Goal: Task Accomplishment & Management: Manage account settings

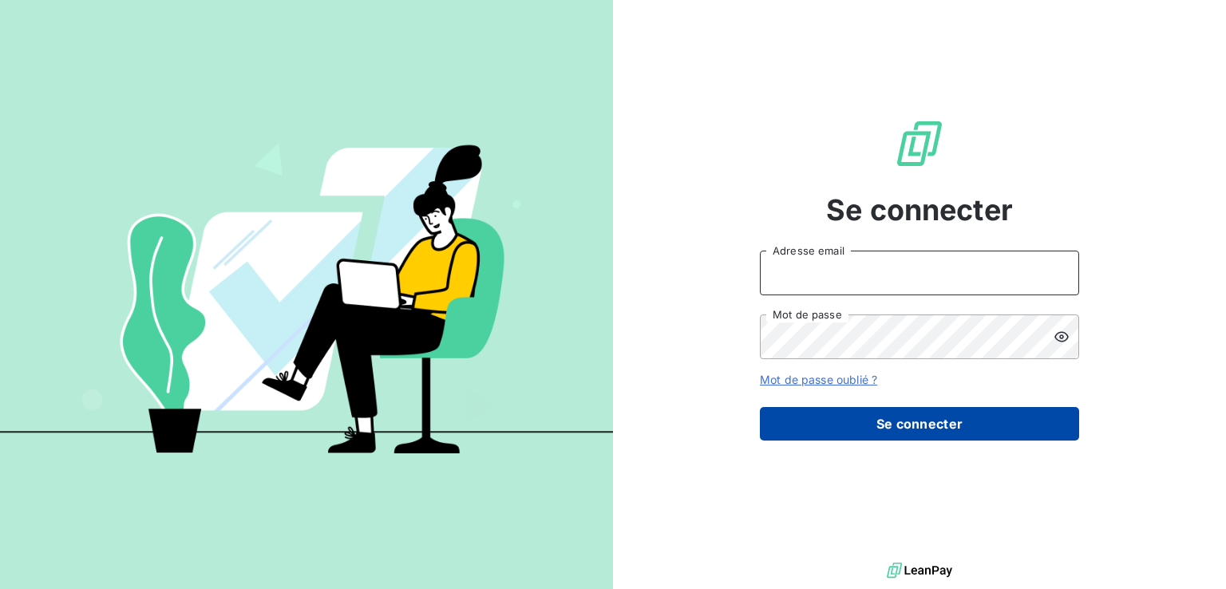
type input "[PERSON_NAME][EMAIL_ADDRESS][PERSON_NAME][DOMAIN_NAME]"
click at [868, 413] on button "Se connecter" at bounding box center [919, 424] width 319 height 34
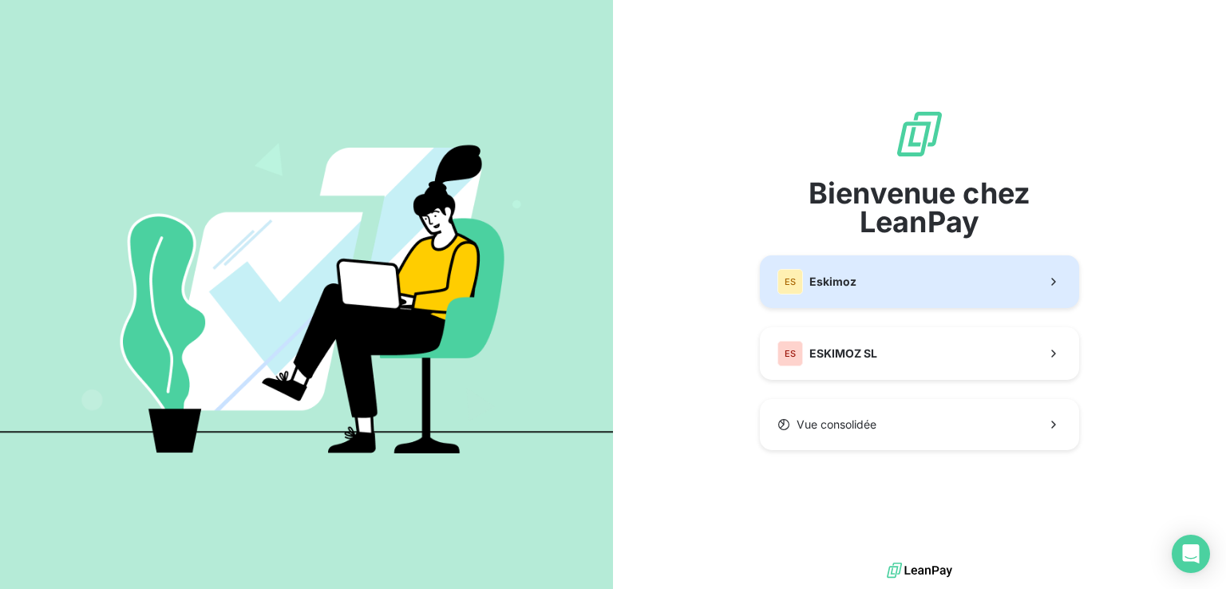
click at [886, 301] on button "ES Eskimoz" at bounding box center [919, 281] width 319 height 53
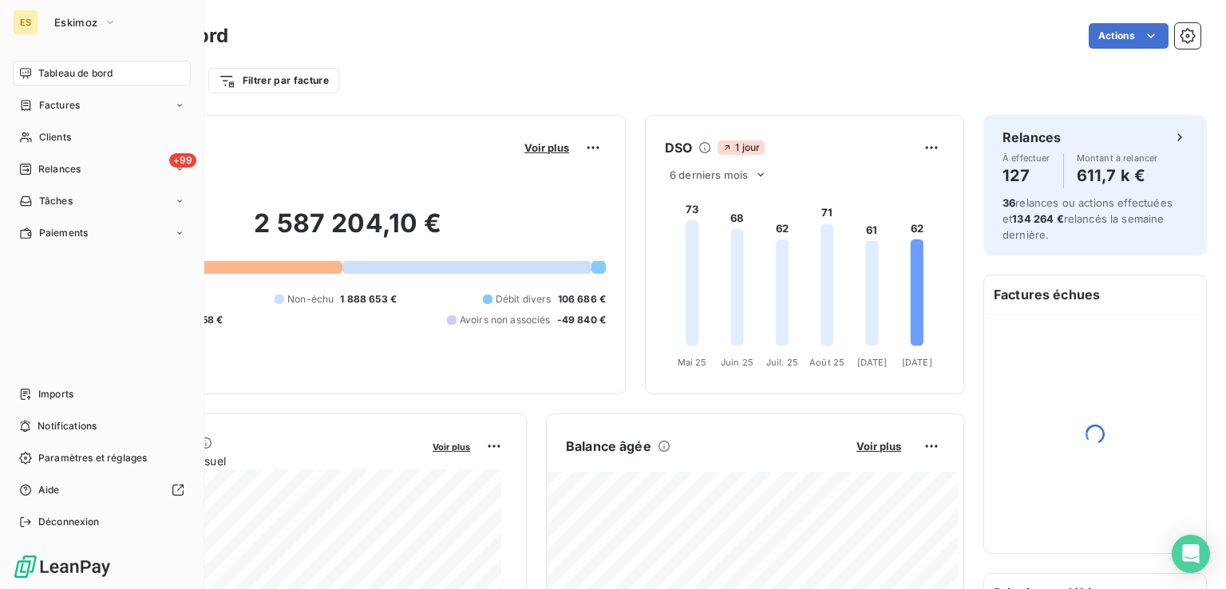
drag, startPoint x: 38, startPoint y: 135, endPoint x: 415, endPoint y: 87, distance: 379.8
click at [39, 133] on span "Clients" at bounding box center [55, 137] width 32 height 14
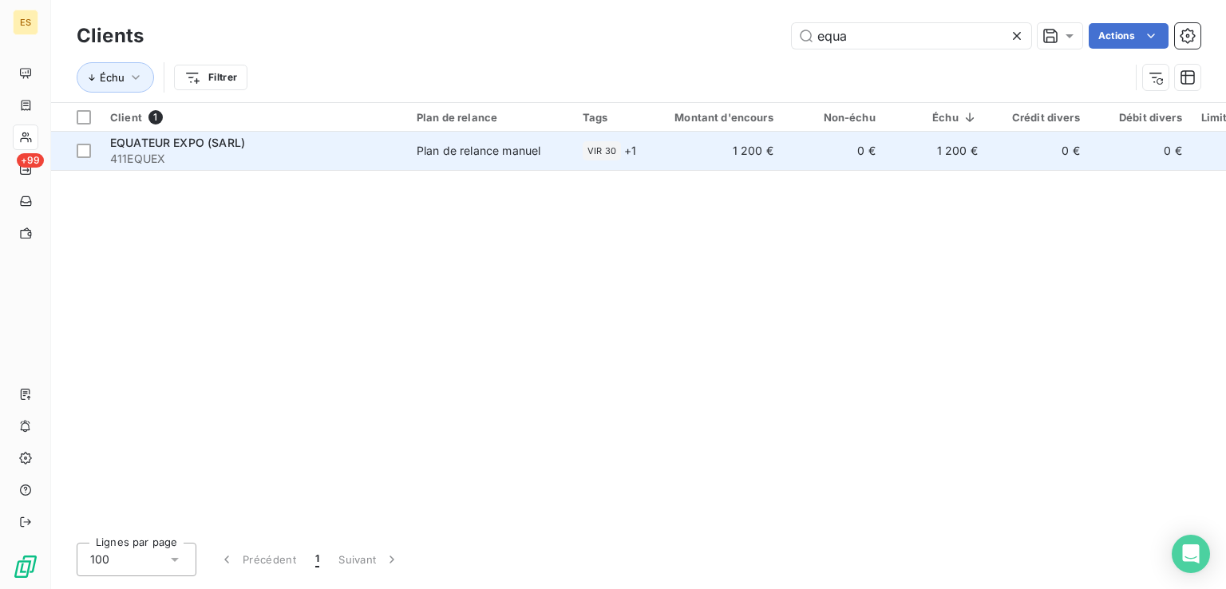
type input "equa"
click at [347, 145] on div "EQUATEUR EXPO (SARL)" at bounding box center [253, 143] width 287 height 16
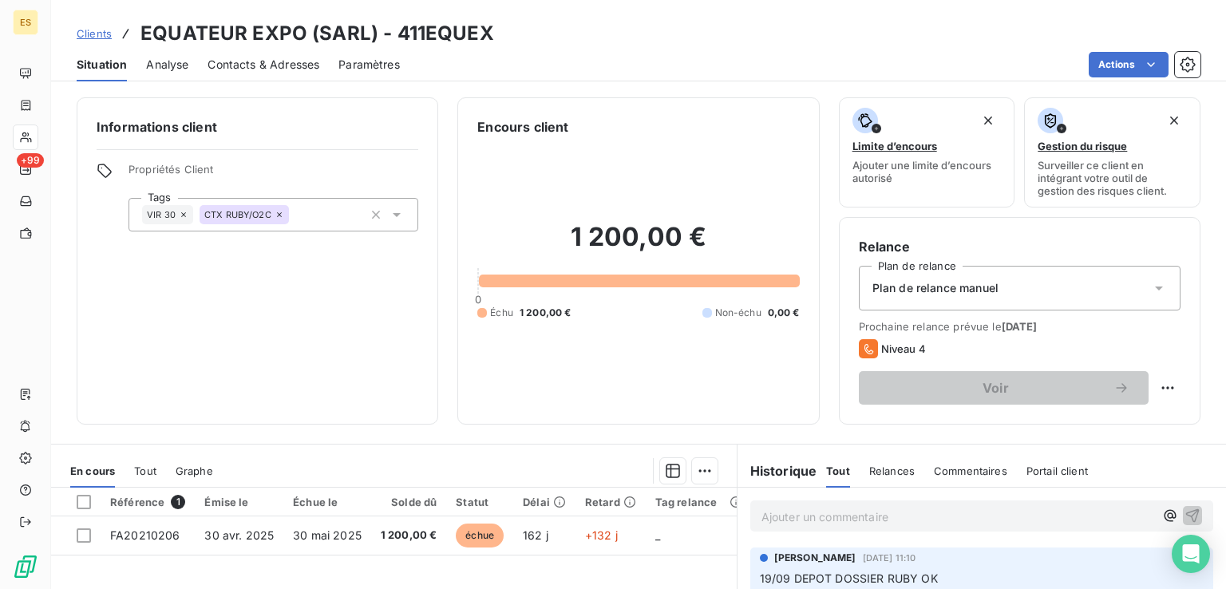
scroll to position [239, 0]
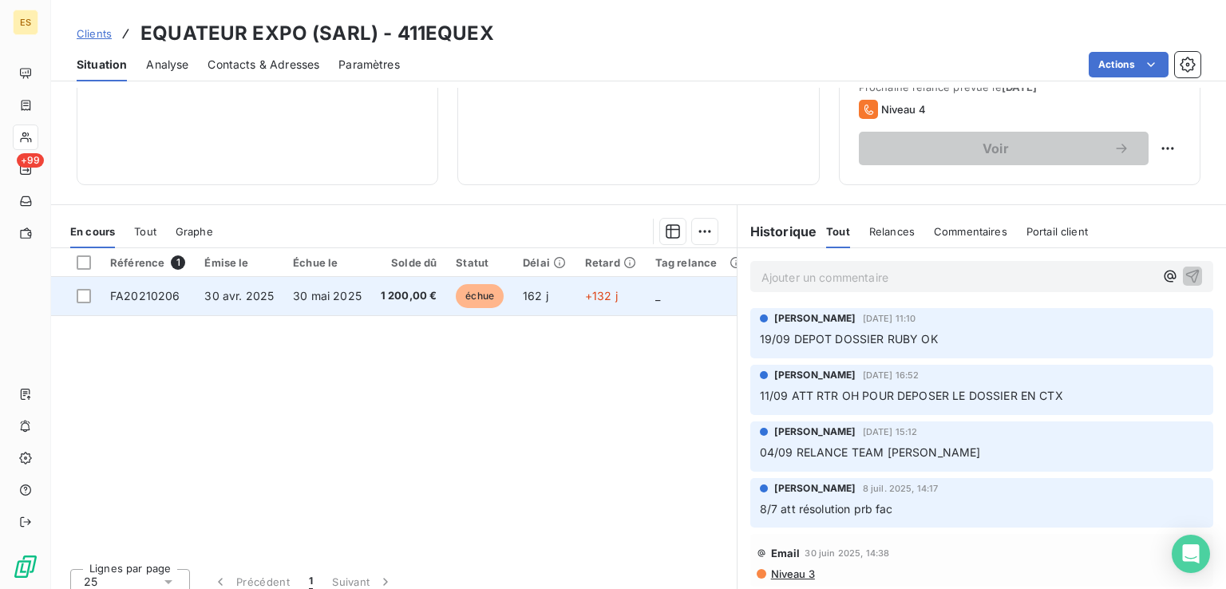
click at [251, 302] on td "30 avr. 2025" at bounding box center [239, 296] width 89 height 38
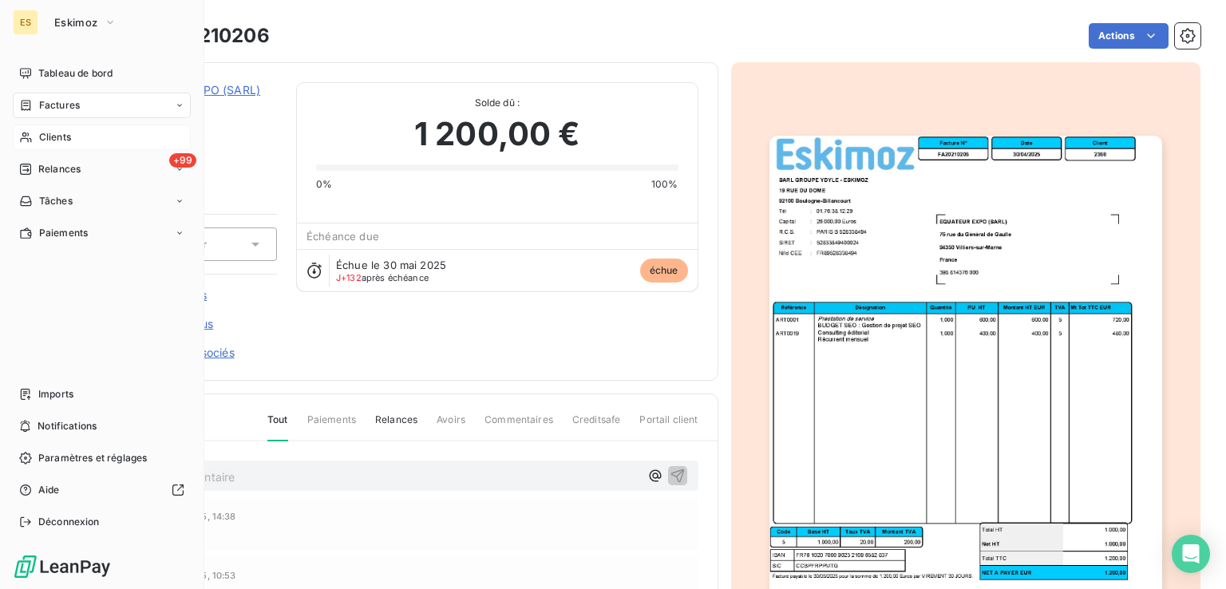
click at [45, 138] on span "Clients" at bounding box center [55, 137] width 32 height 14
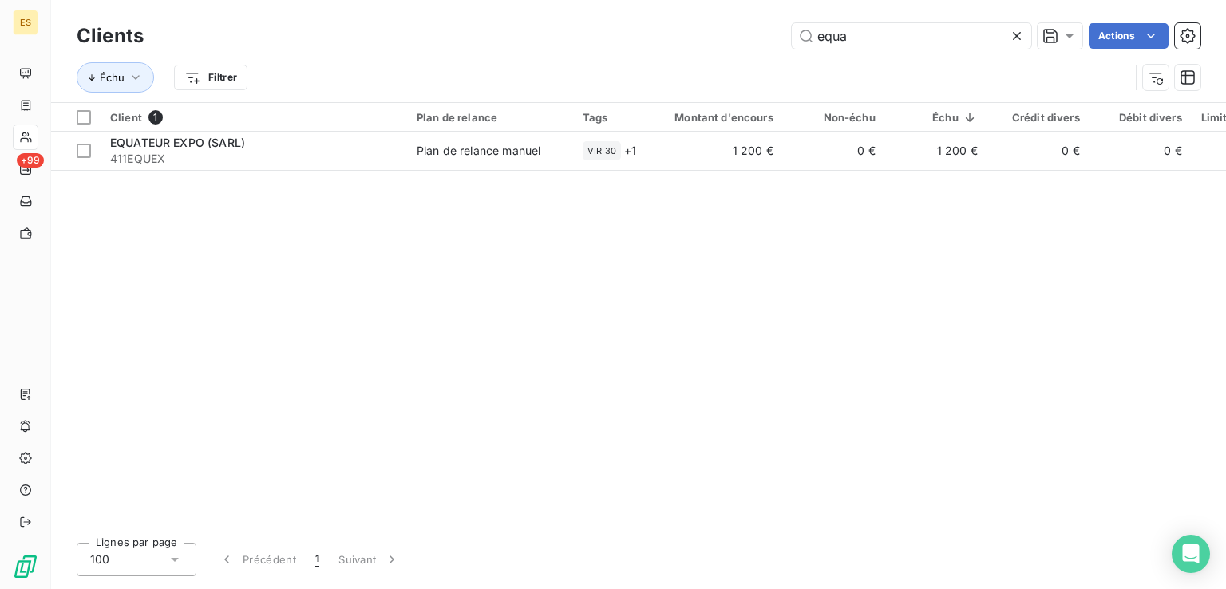
drag, startPoint x: 877, startPoint y: 30, endPoint x: 677, endPoint y: 77, distance: 205.8
click at [677, 77] on div "Clients equa Actions Échu Filtrer" at bounding box center [639, 60] width 1124 height 83
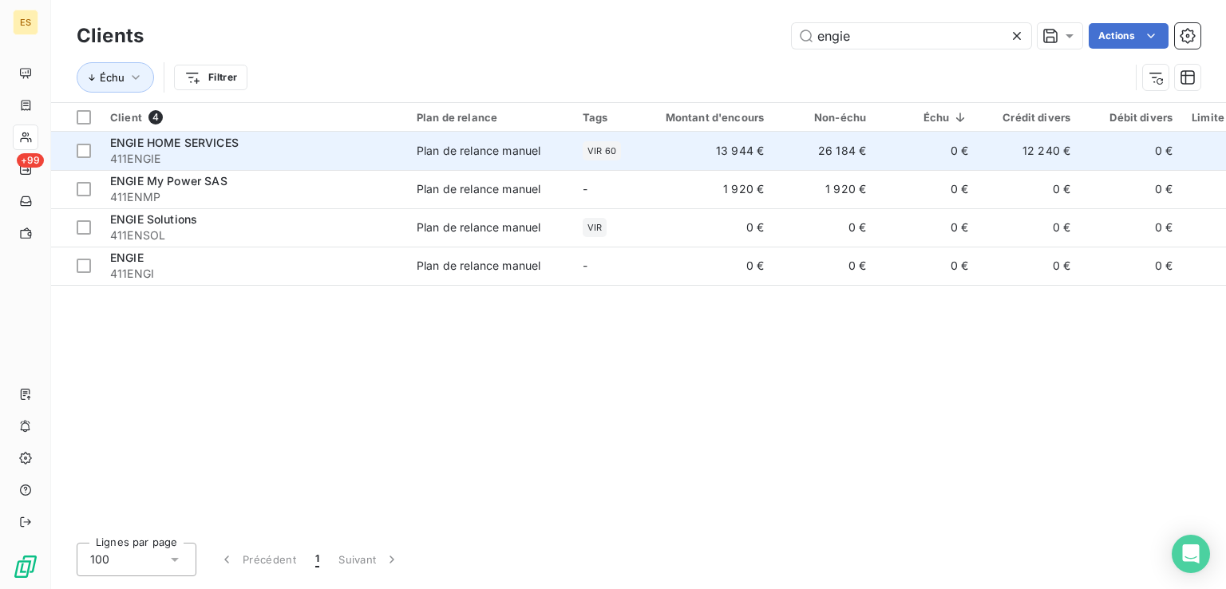
type input "engie"
click at [882, 152] on td "0 €" at bounding box center [927, 151] width 102 height 38
click at [954, 145] on td "0 €" at bounding box center [927, 151] width 102 height 38
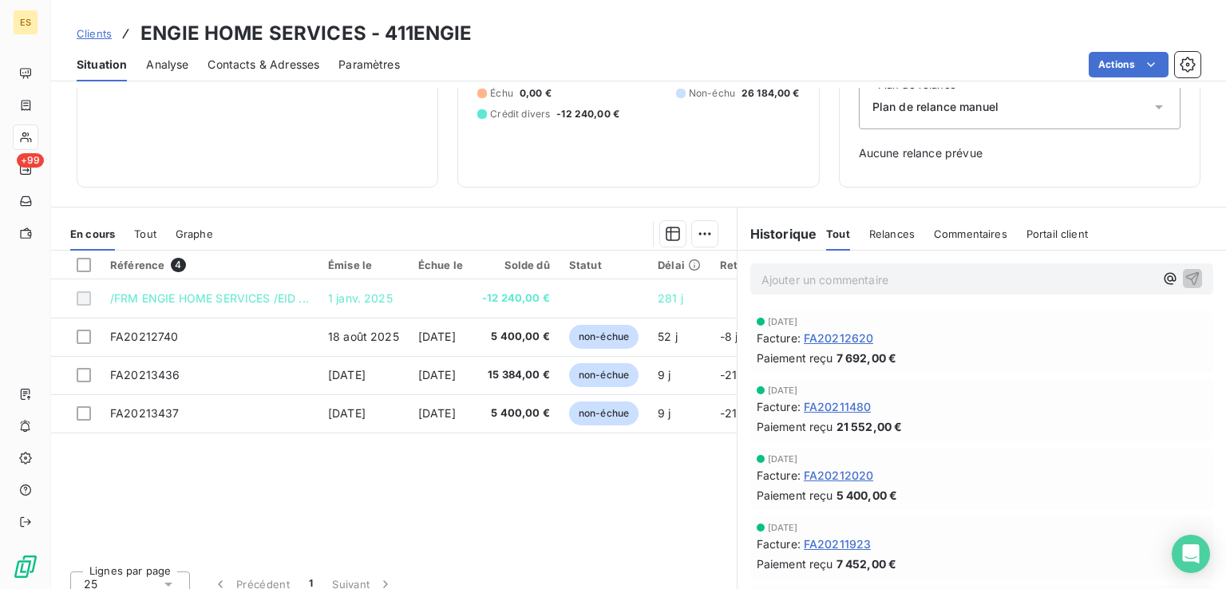
scroll to position [197, 0]
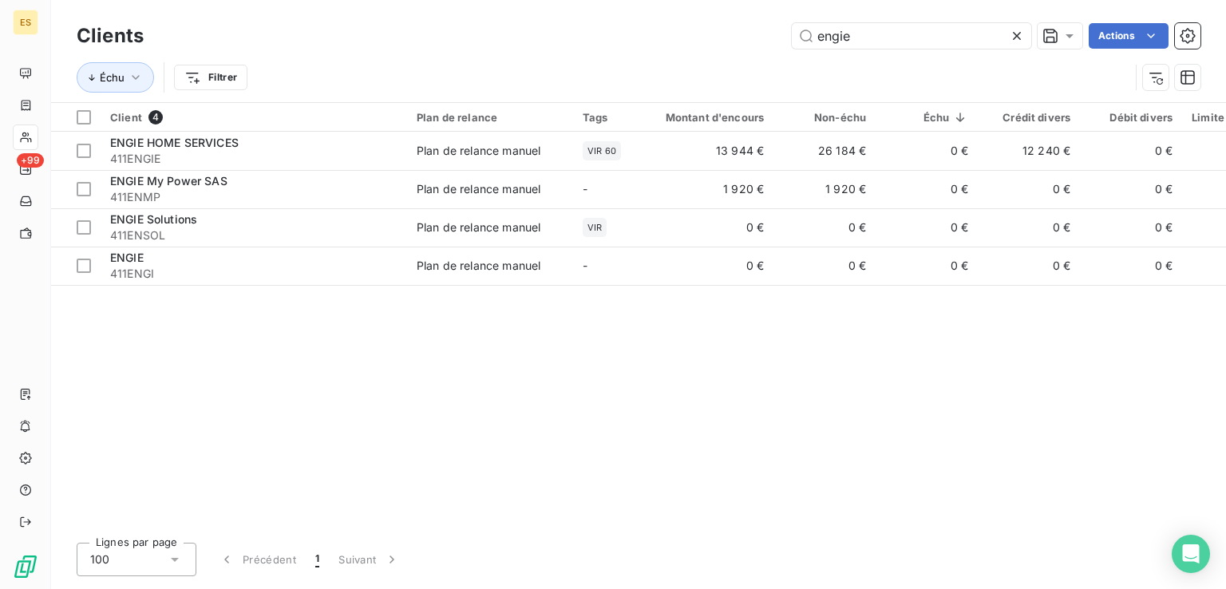
click at [1022, 36] on icon at bounding box center [1017, 36] width 16 height 16
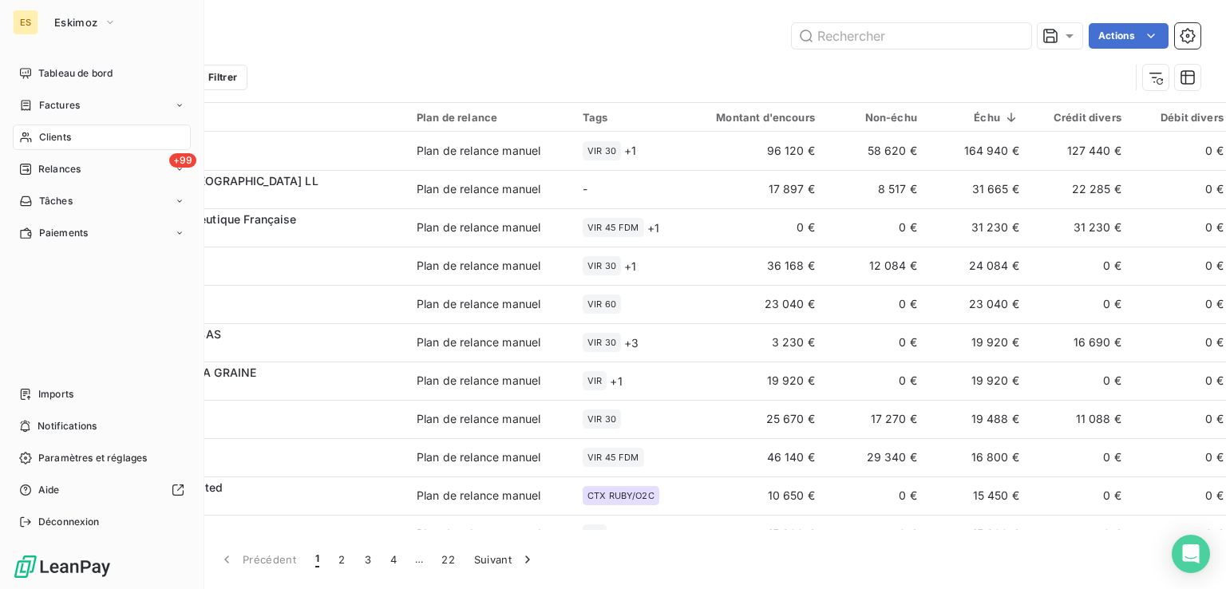
click at [57, 136] on span "Clients" at bounding box center [55, 137] width 32 height 14
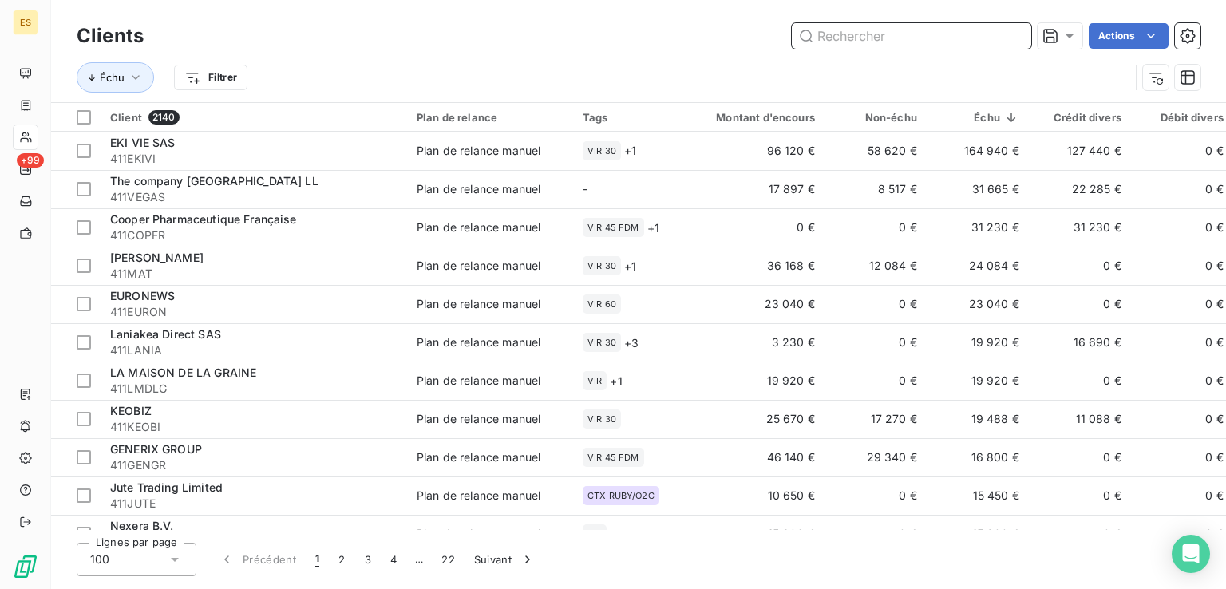
click at [974, 46] on input "text" at bounding box center [911, 36] width 239 height 26
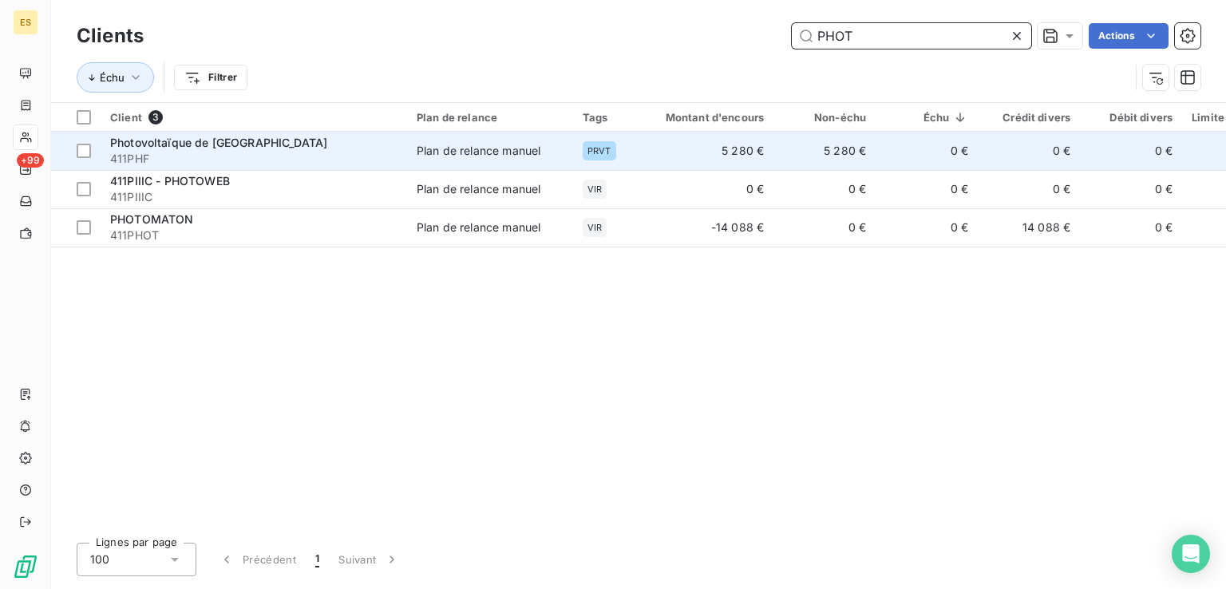
type input "PHOT"
click at [374, 151] on span "411PHF" at bounding box center [253, 159] width 287 height 16
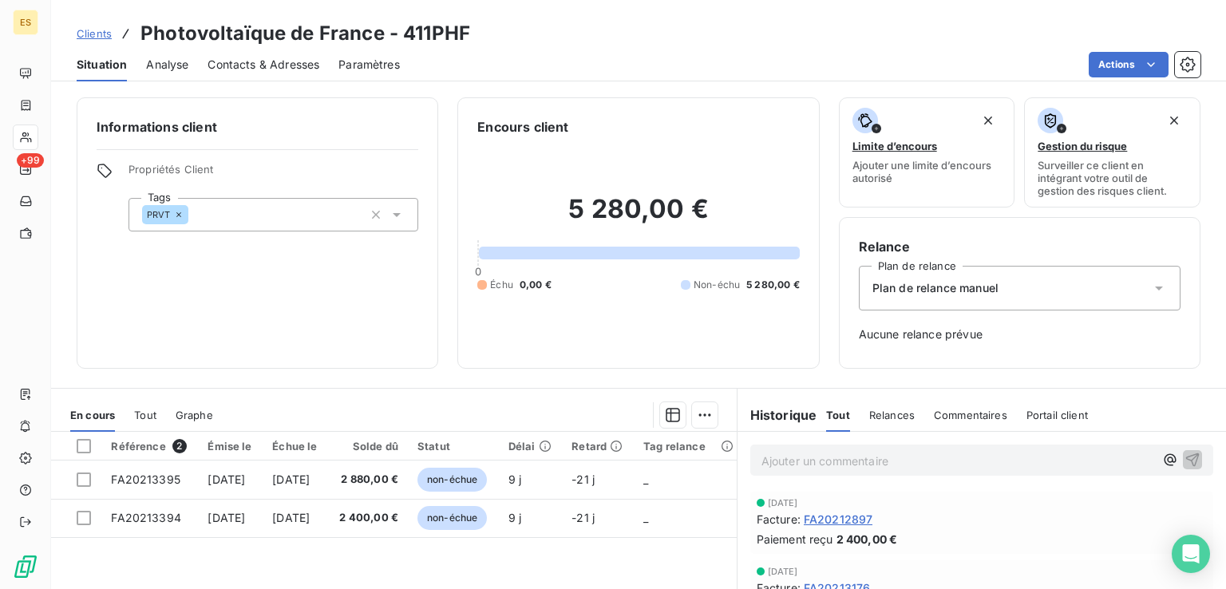
scroll to position [197, 0]
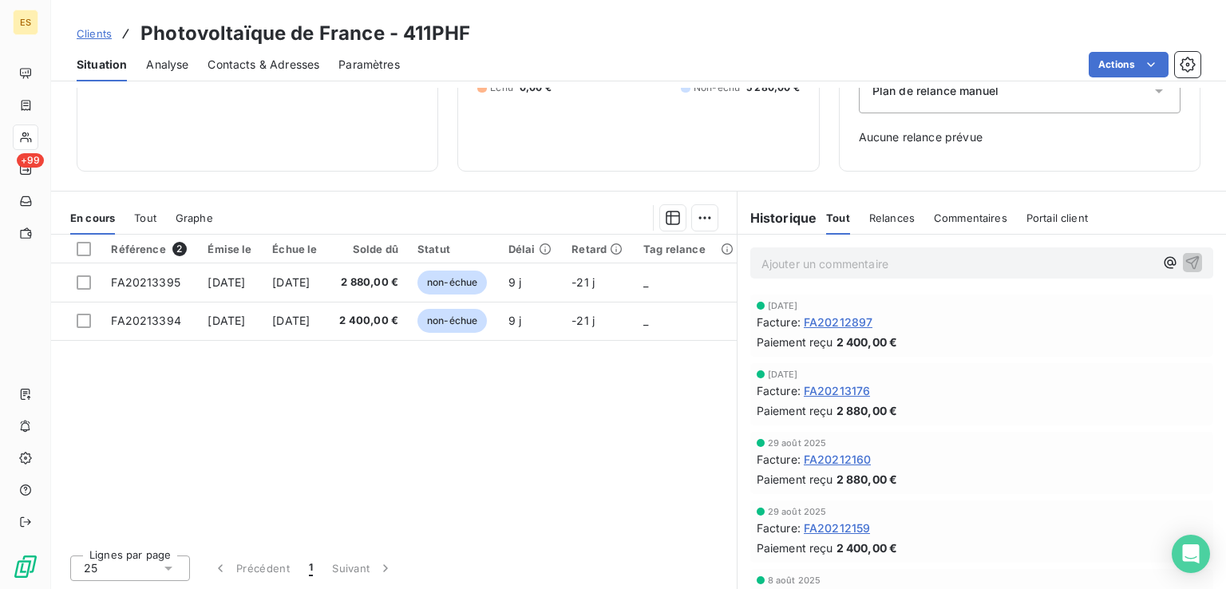
click at [101, 33] on span "Clients" at bounding box center [94, 33] width 35 height 13
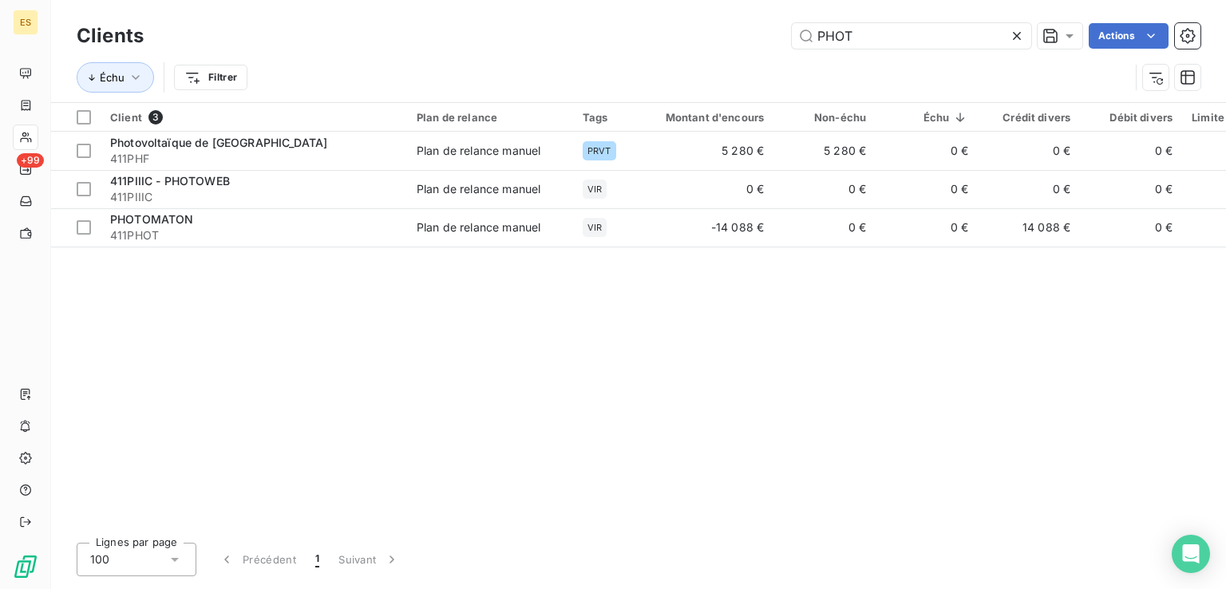
drag, startPoint x: 869, startPoint y: 41, endPoint x: 535, endPoint y: 10, distance: 335.8
click at [629, 19] on div "Clients PHOT Actions" at bounding box center [639, 36] width 1124 height 34
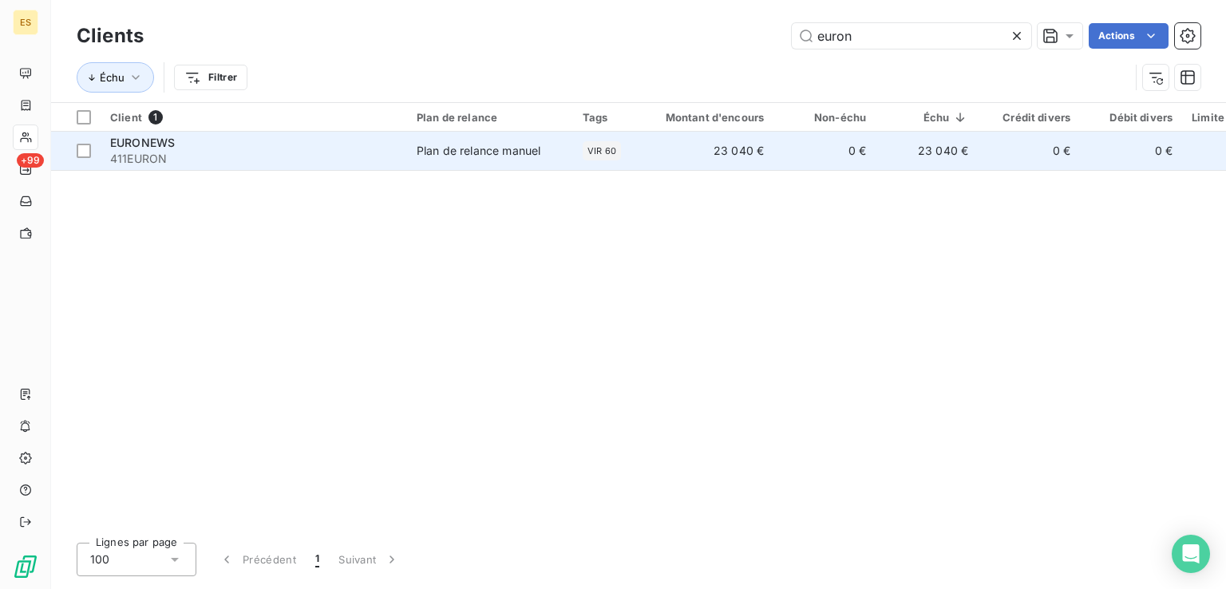
type input "euron"
click at [254, 162] on span "411EURON" at bounding box center [253, 159] width 287 height 16
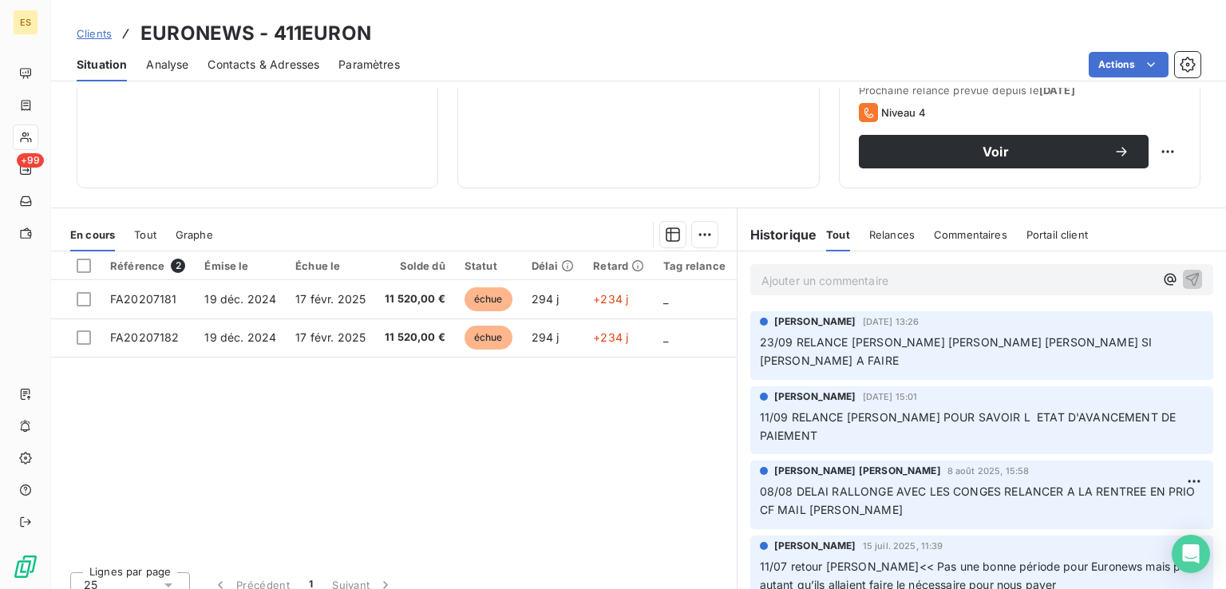
scroll to position [239, 0]
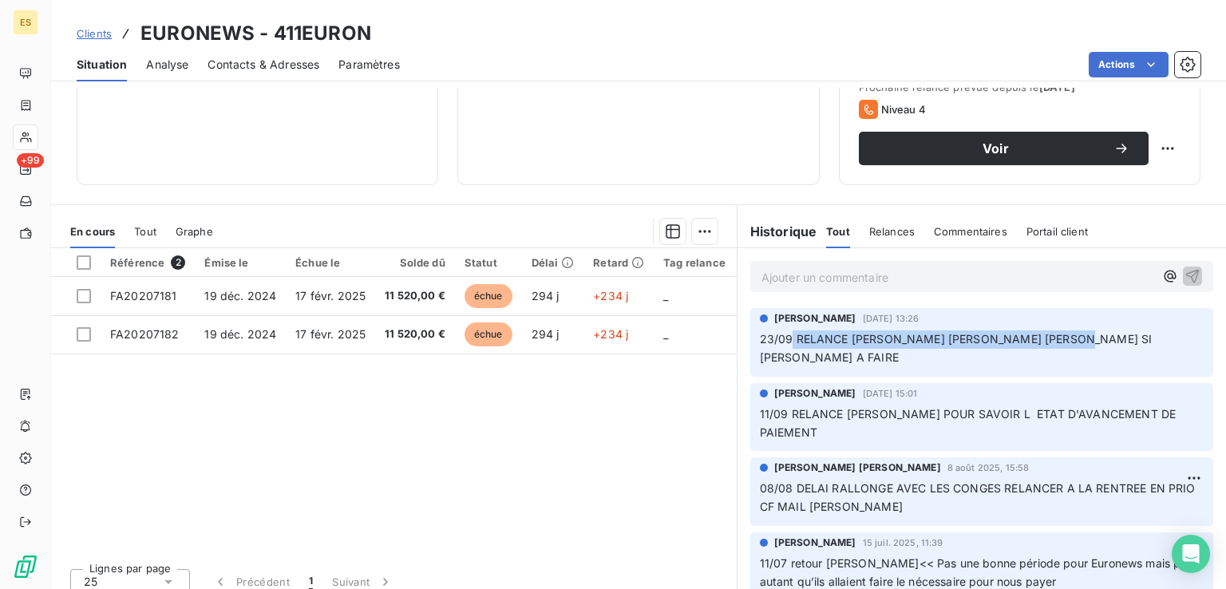
drag, startPoint x: 785, startPoint y: 338, endPoint x: 1061, endPoint y: 340, distance: 275.4
click at [1062, 340] on span "23/09 RELANCE [PERSON_NAME] [PERSON_NAME] [PERSON_NAME] SI [PERSON_NAME] A FAIRE" at bounding box center [958, 348] width 396 height 32
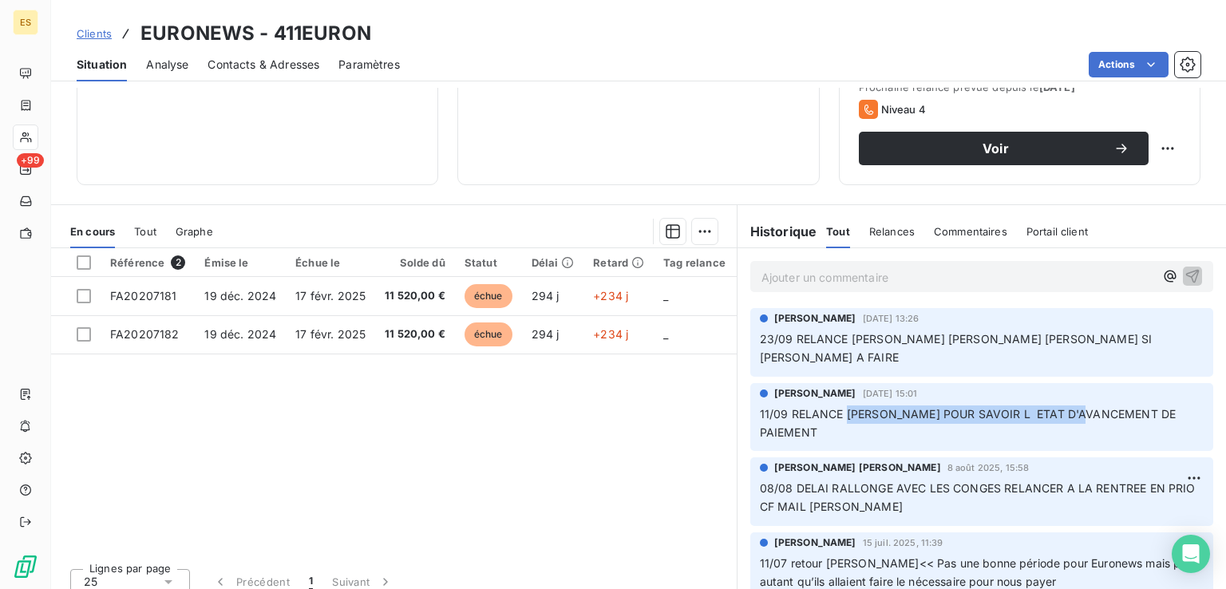
drag, startPoint x: 837, startPoint y: 390, endPoint x: 1074, endPoint y: 391, distance: 237.9
click at [1074, 407] on span "11/09 RELANCE [PERSON_NAME] POUR SAVOIR L ETAT D'AVANCEMENT DE PAIEMENT" at bounding box center [970, 423] width 420 height 32
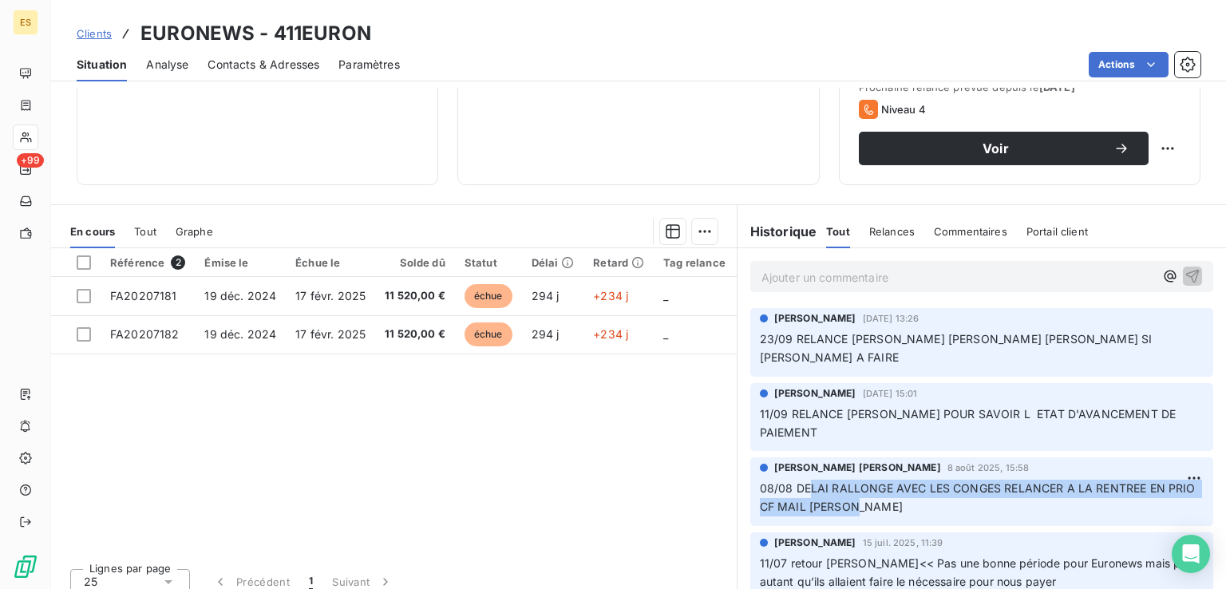
drag, startPoint x: 801, startPoint y: 470, endPoint x: 892, endPoint y: 481, distance: 91.7
click at [889, 484] on p "08/08 DELAI RALLONGE AVEC LES CONGES RELANCER A LA RENTREE EN PRIO CF MAIL [PER…" at bounding box center [982, 498] width 444 height 37
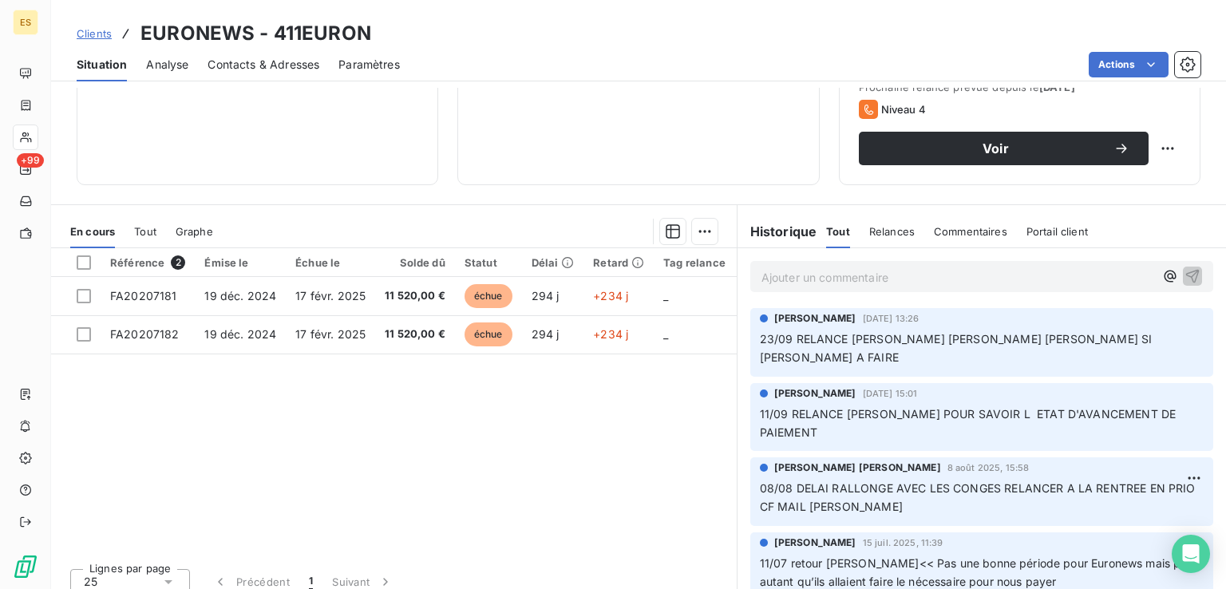
click at [510, 455] on div "Référence 2 Émise le Échue le Solde dû Statut Délai Retard Tag relance FA202071…" at bounding box center [394, 401] width 686 height 307
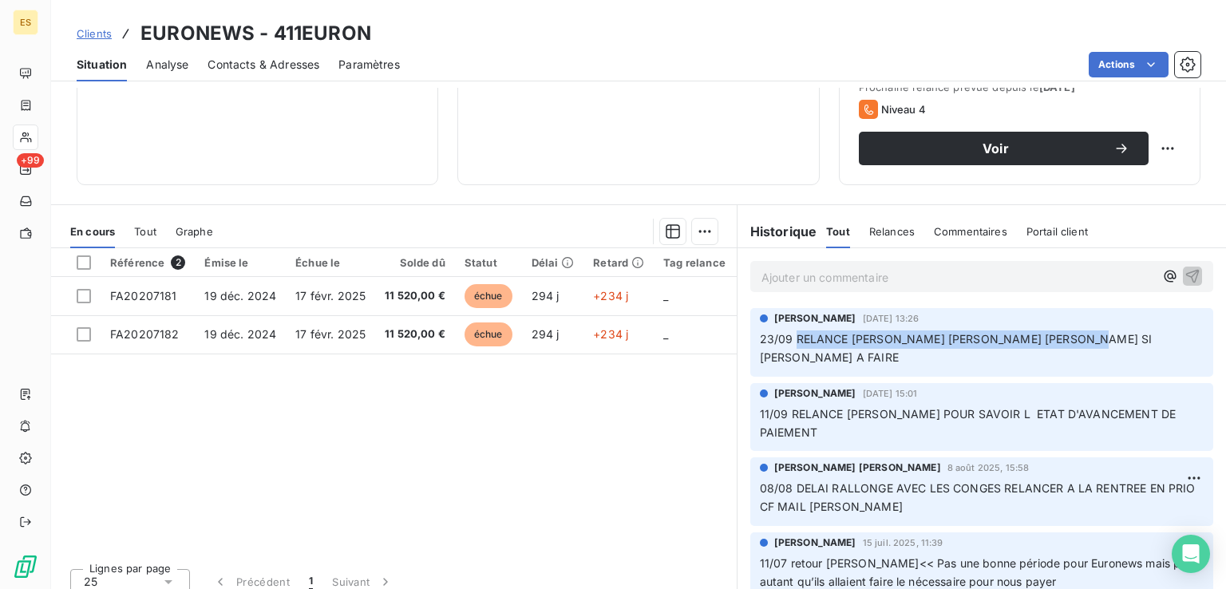
drag, startPoint x: 789, startPoint y: 338, endPoint x: 1074, endPoint y: 339, distance: 284.2
click at [1074, 339] on span "23/09 RELANCE [PERSON_NAME] [PERSON_NAME] [PERSON_NAME] SI [PERSON_NAME] A FAIRE" at bounding box center [958, 348] width 396 height 32
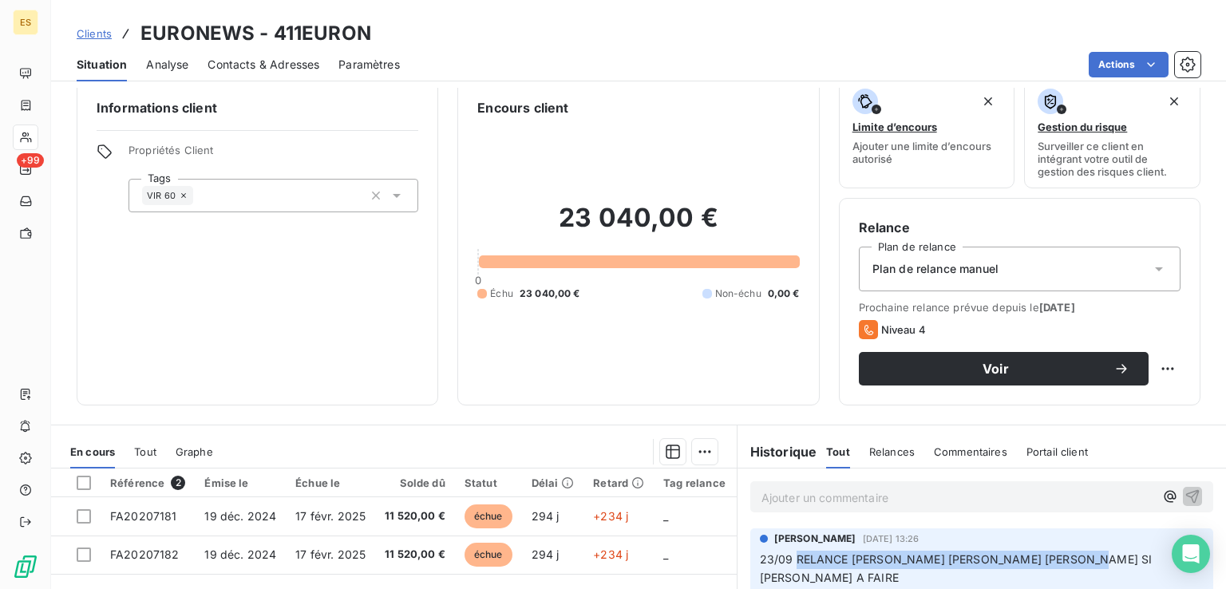
scroll to position [0, 0]
